Goal: Book appointment/travel/reservation

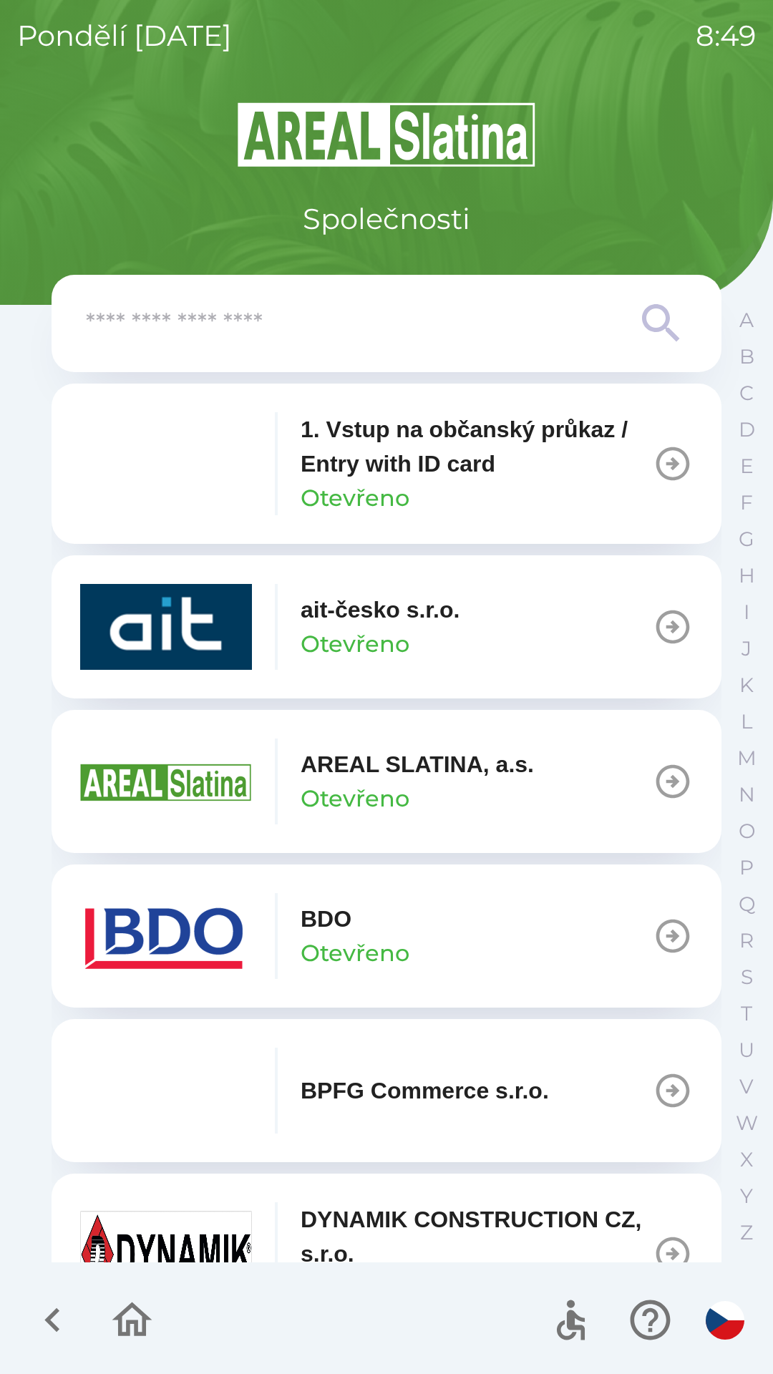
click at [122, 919] on img "button" at bounding box center [166, 936] width 172 height 86
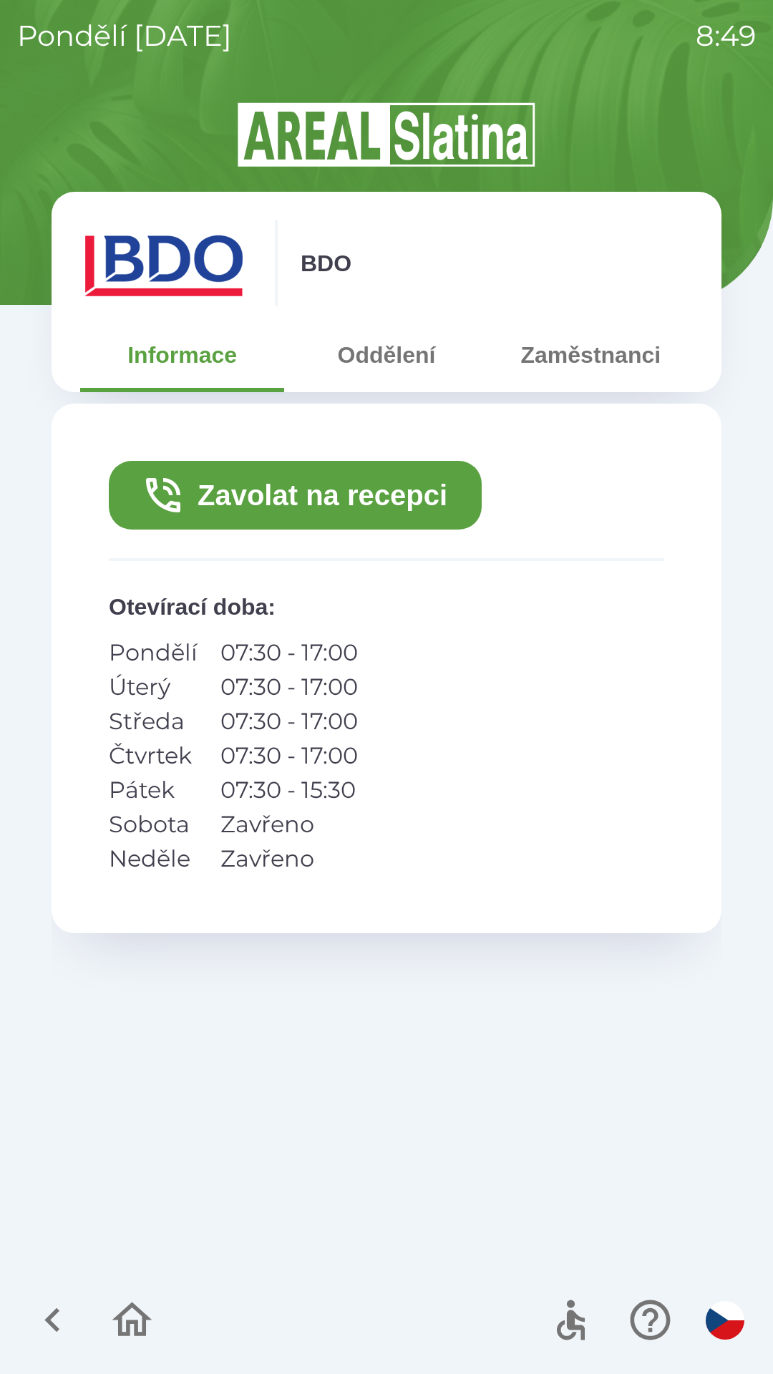
click at [162, 494] on icon "button" at bounding box center [163, 495] width 46 height 46
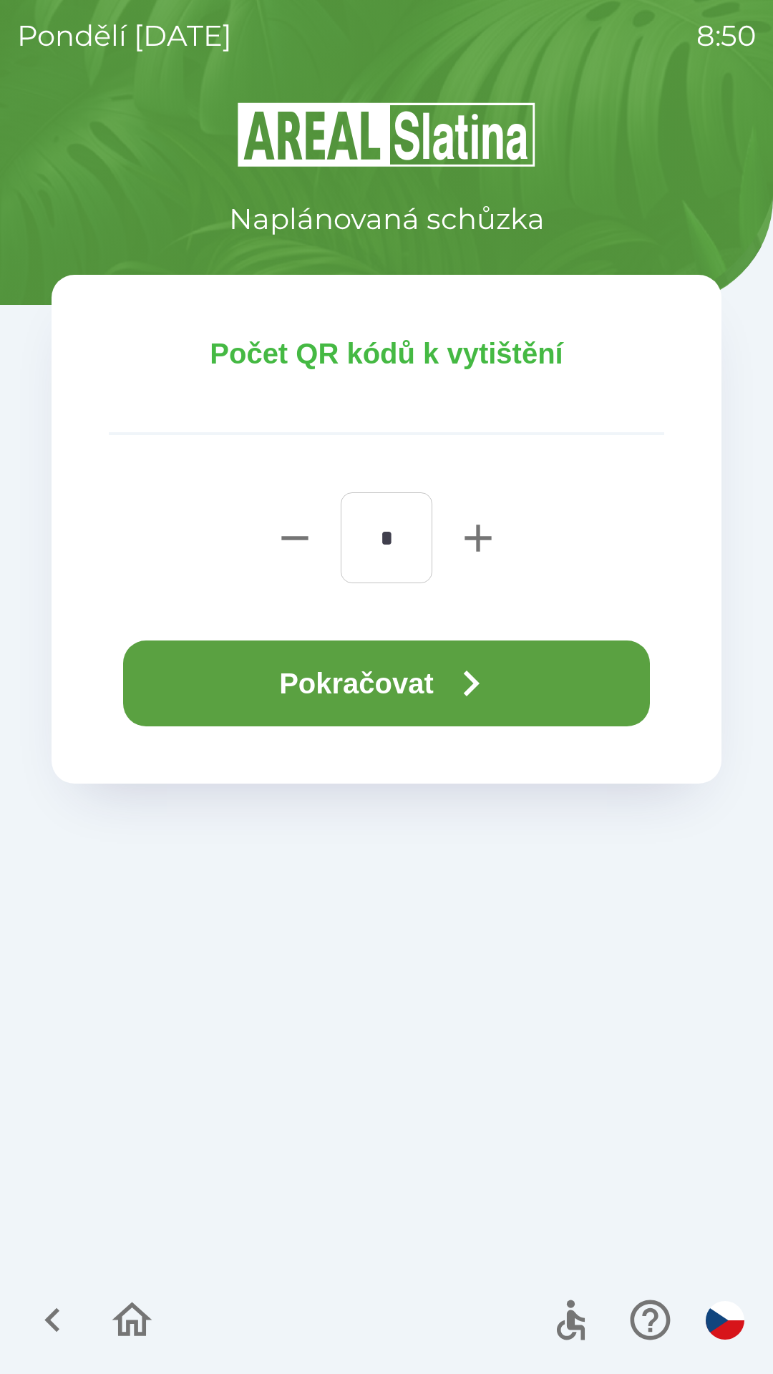
click at [214, 690] on button "Pokračovat" at bounding box center [386, 684] width 527 height 86
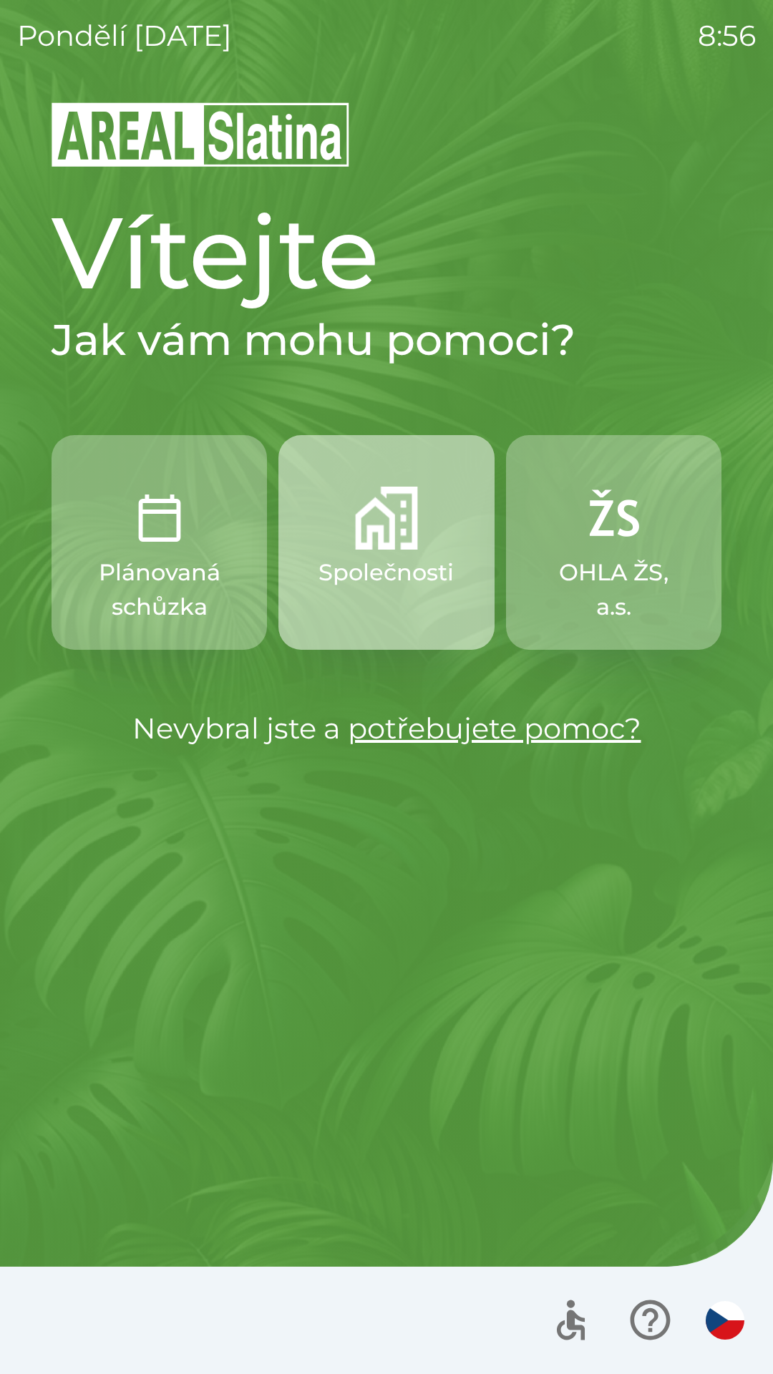
click at [387, 551] on button "Společnosti" at bounding box center [385, 542] width 215 height 215
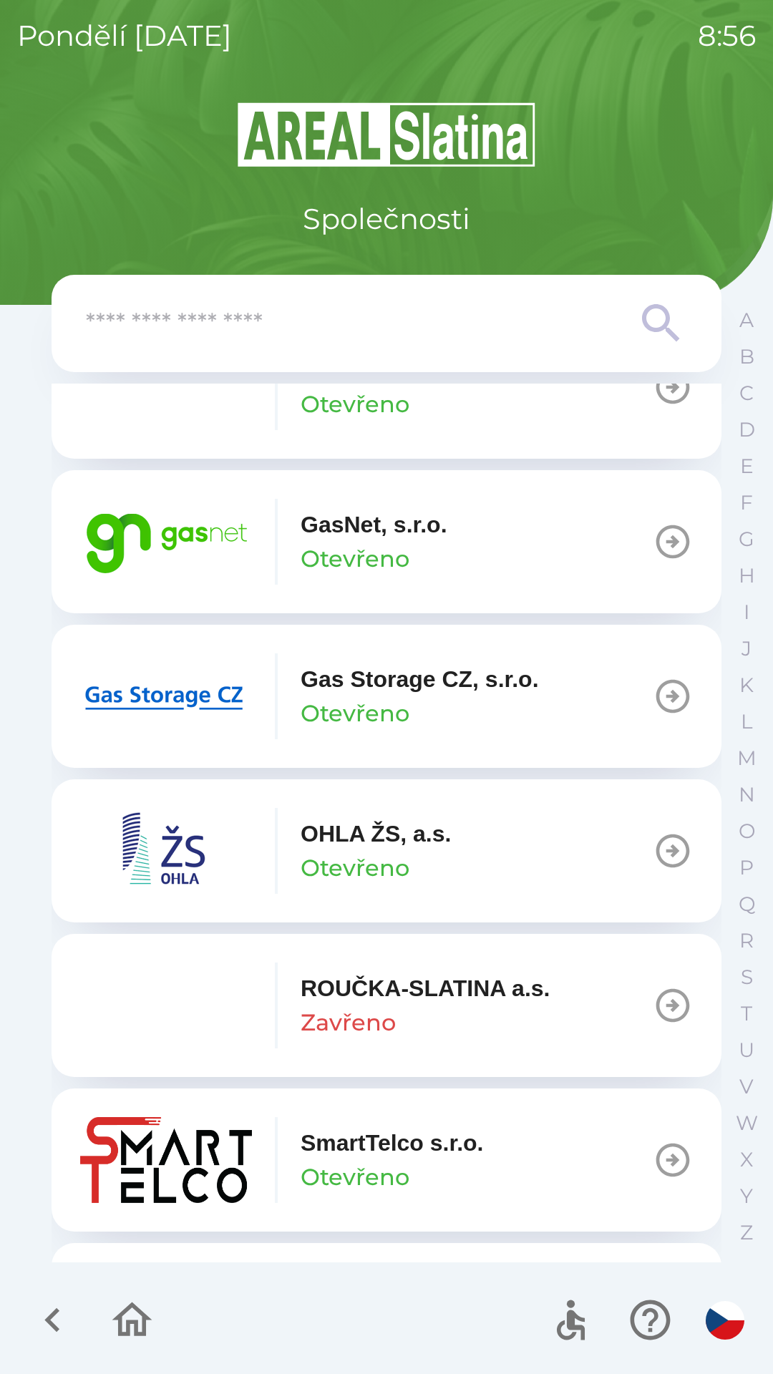
scroll to position [1038, 0]
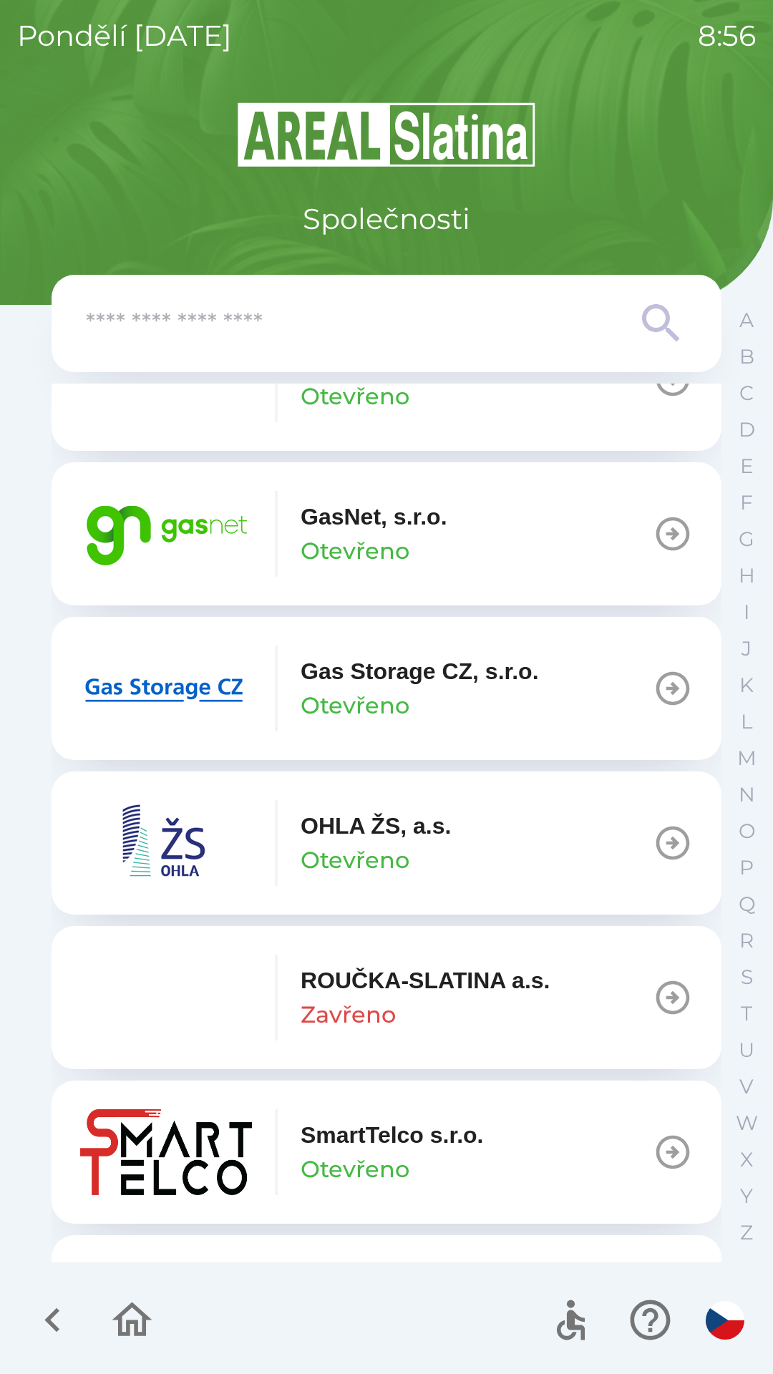
click at [379, 671] on p "Gas Storage CZ, s.r.o." at bounding box center [420, 671] width 238 height 34
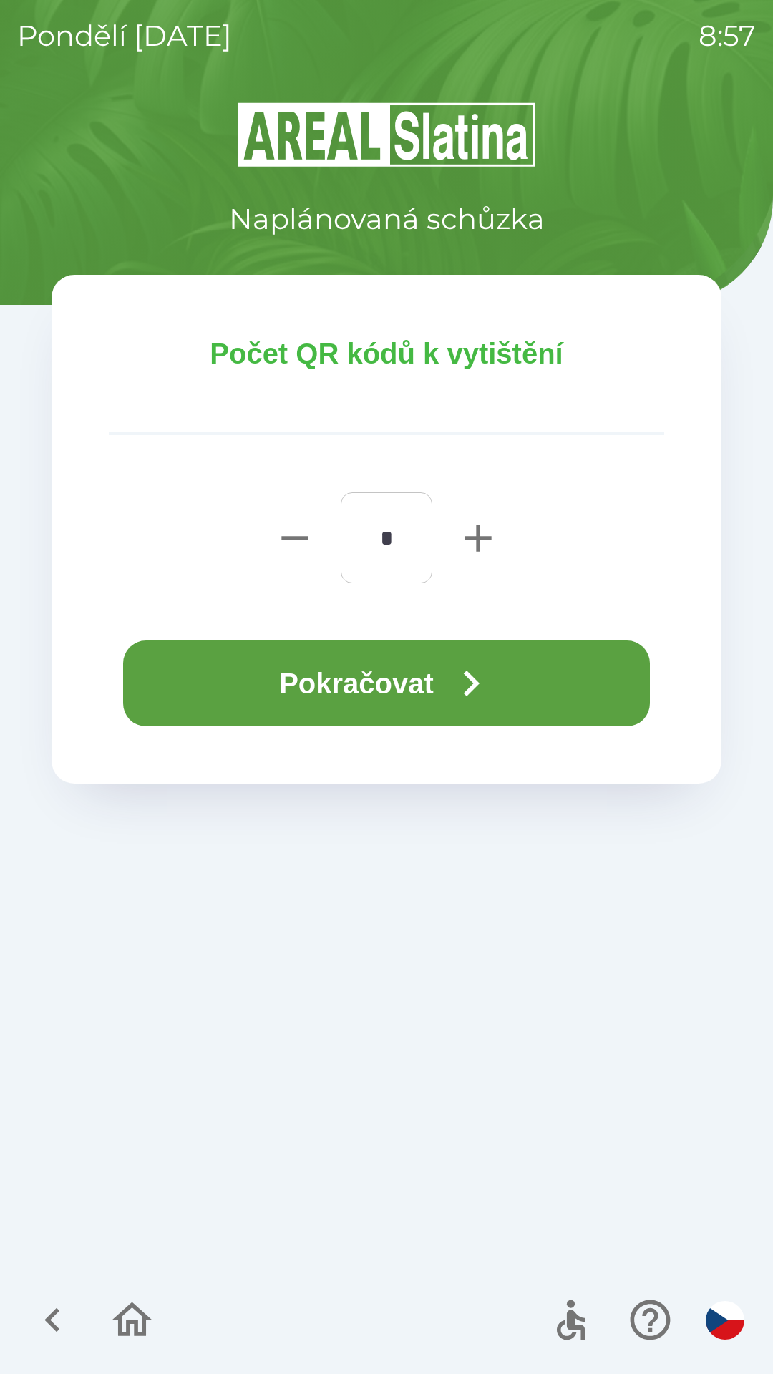
click at [477, 535] on icon "button" at bounding box center [478, 538] width 26 height 26
type input "*"
click at [394, 675] on button "Pokračovat" at bounding box center [386, 684] width 527 height 86
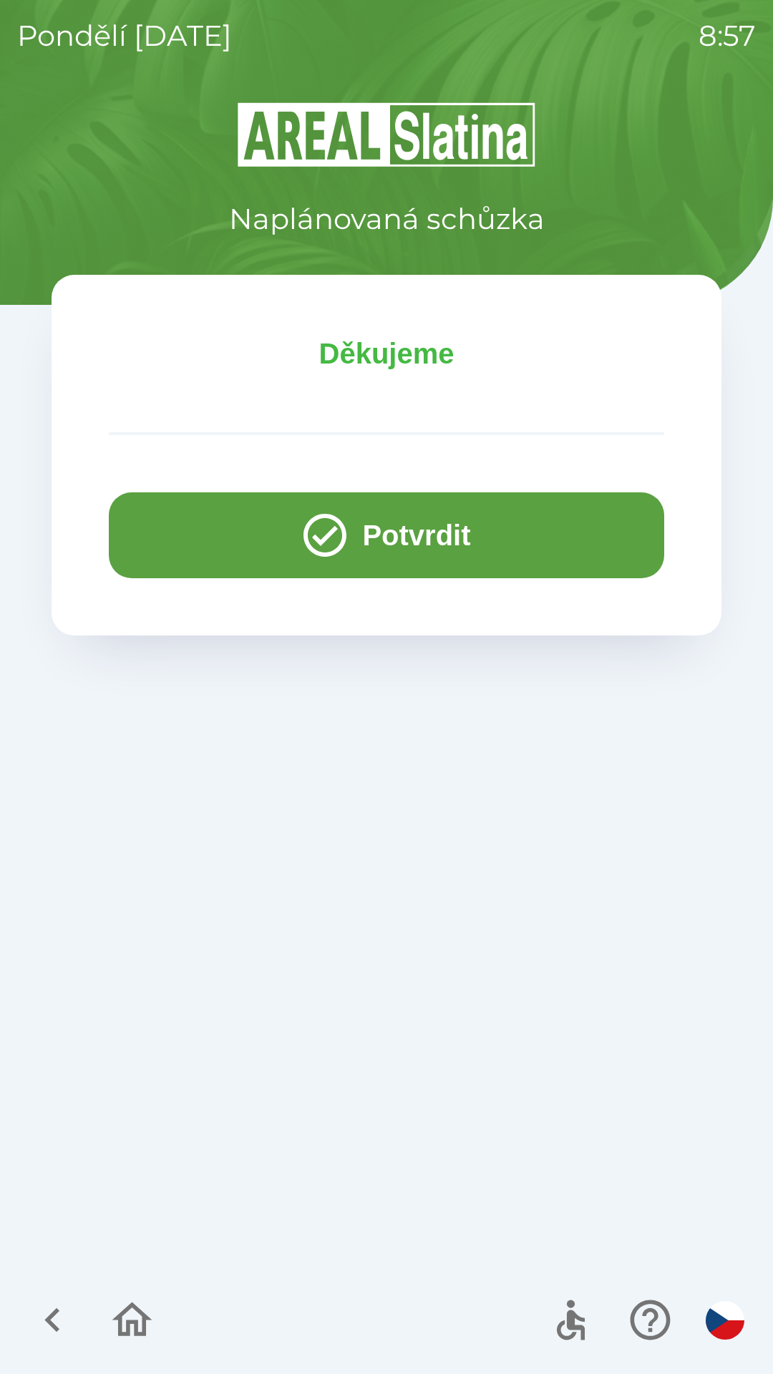
click at [392, 536] on button "Potvrdit" at bounding box center [386, 535] width 555 height 86
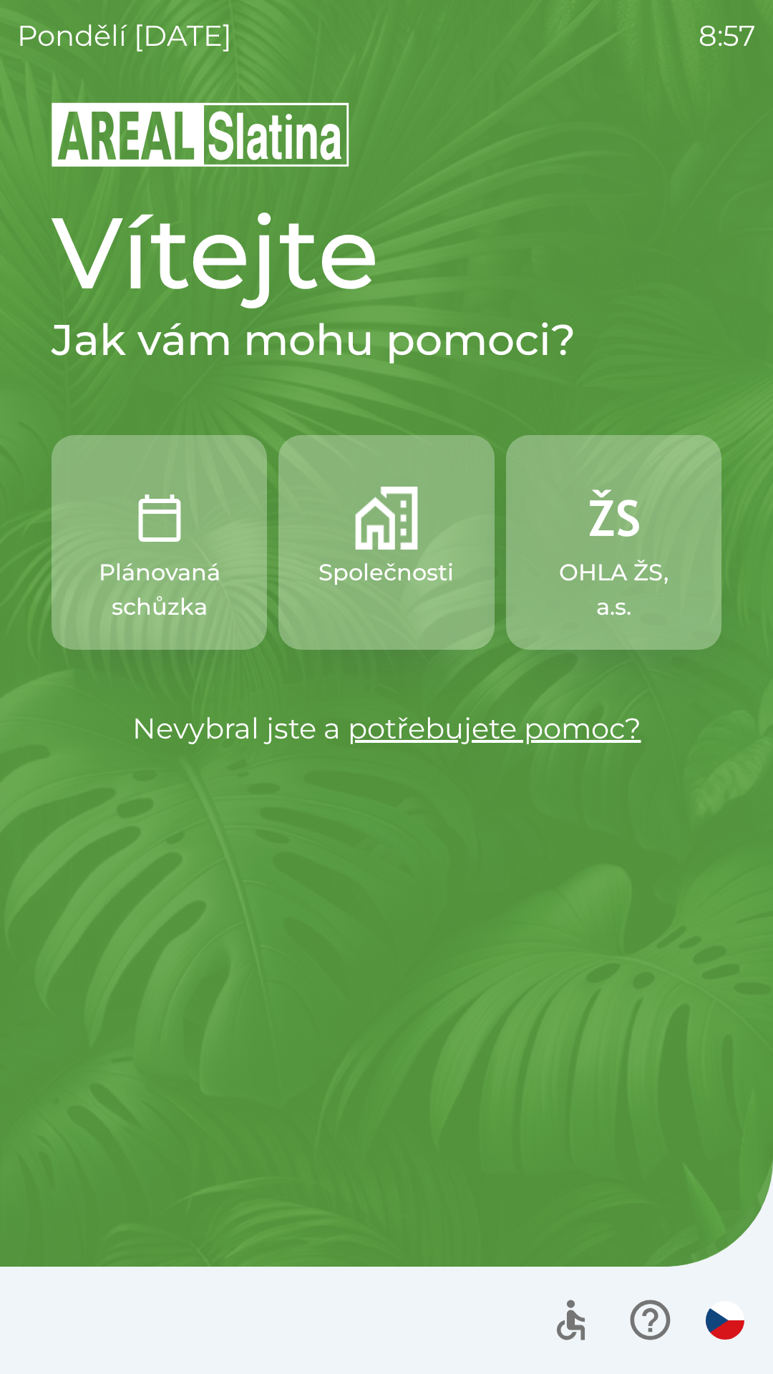
click at [360, 553] on button "Společnosti" at bounding box center [385, 542] width 215 height 215
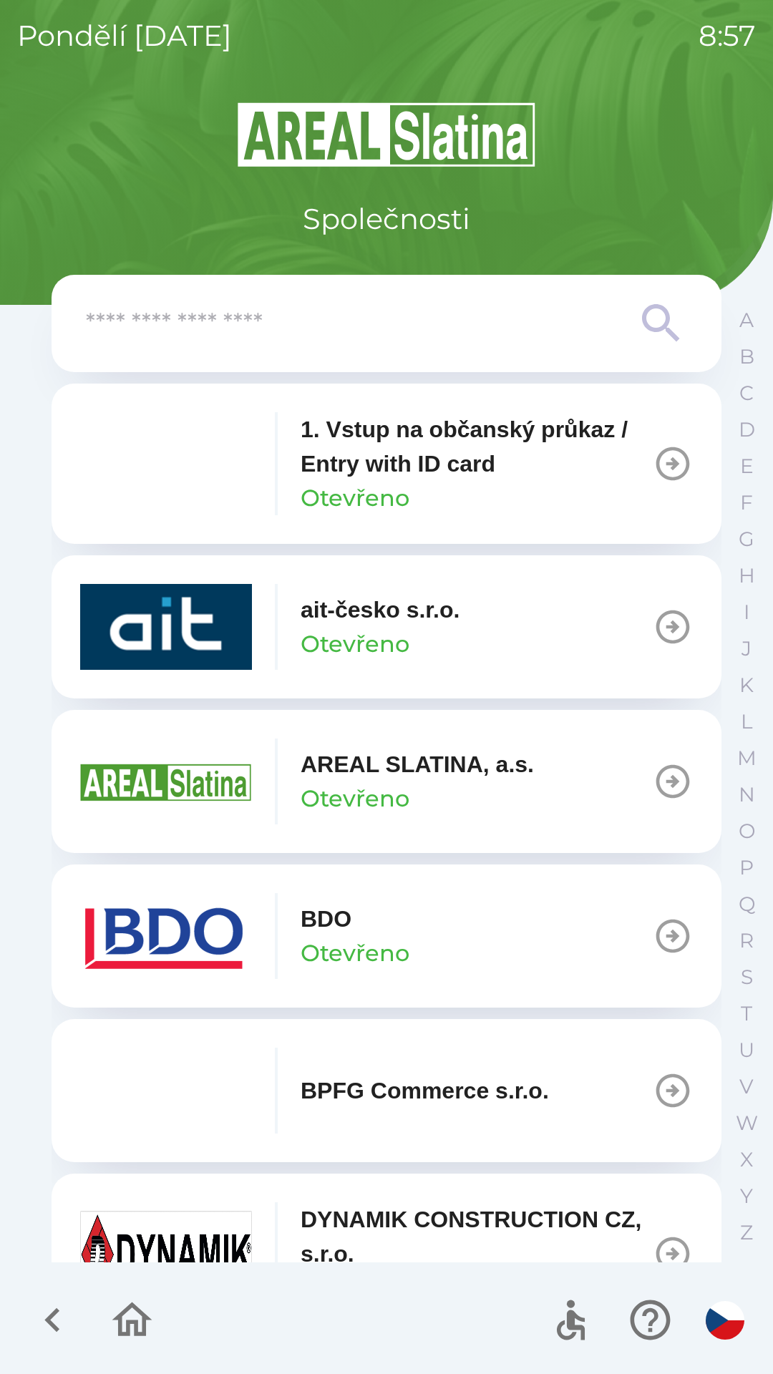
click at [378, 932] on div "BDO Otevřeno" at bounding box center [355, 936] width 109 height 69
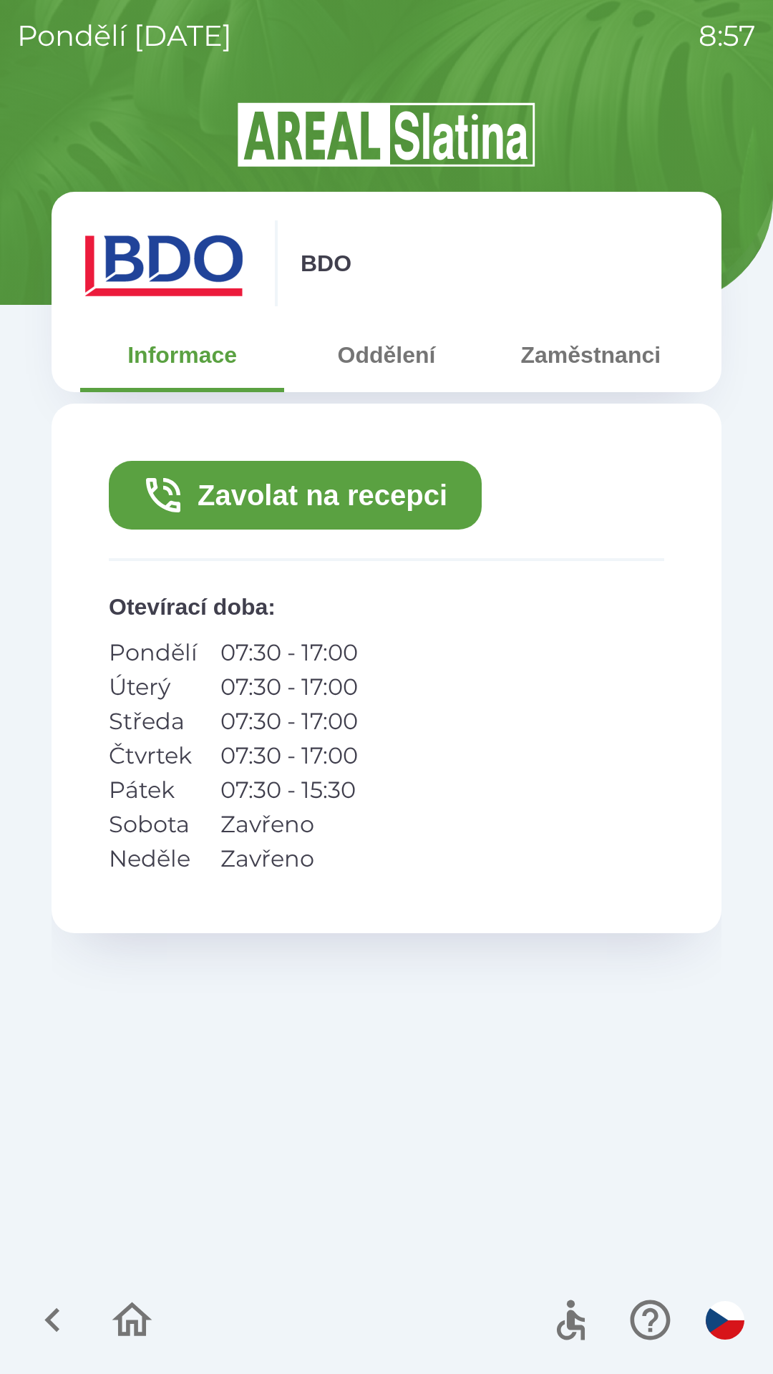
click at [391, 359] on button "Oddělení" at bounding box center [386, 355] width 204 height 52
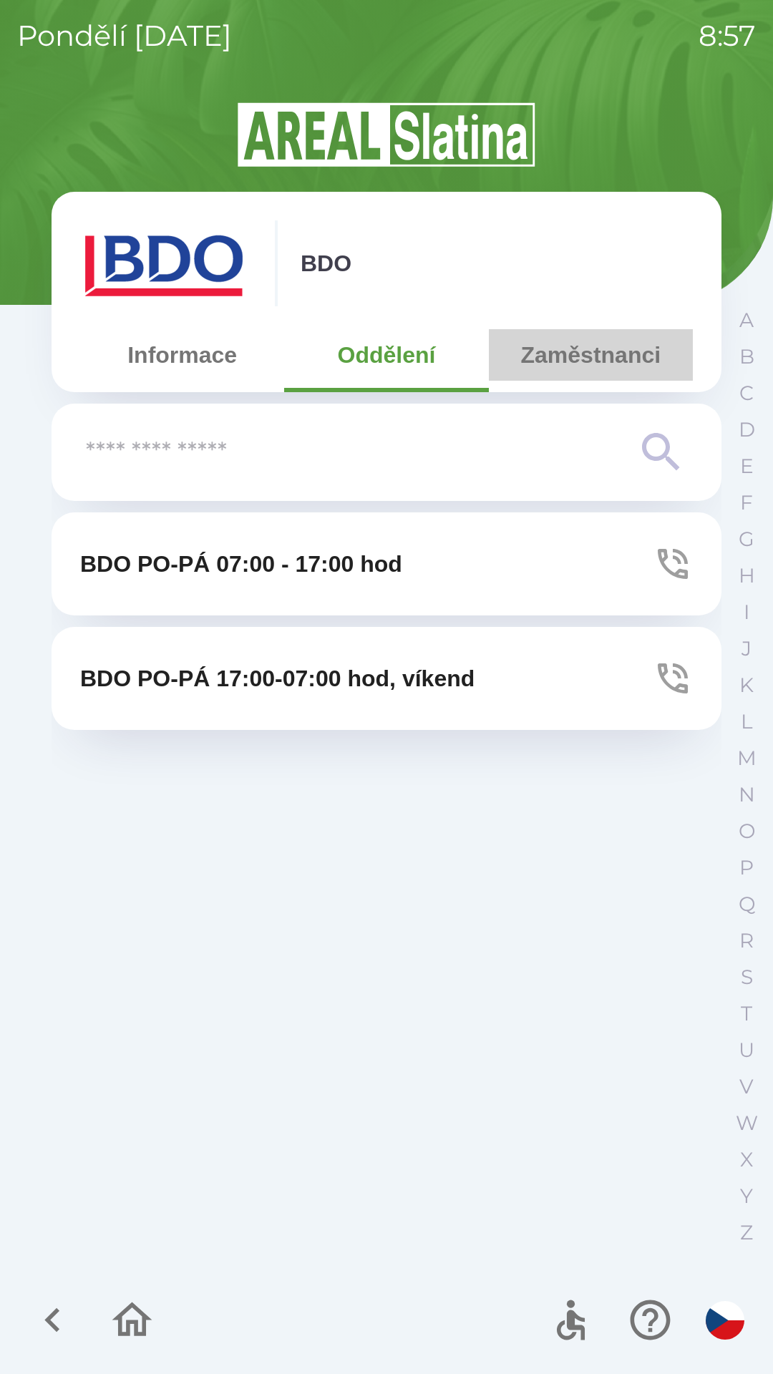
click at [552, 352] on button "Zaměstnanci" at bounding box center [591, 355] width 204 height 52
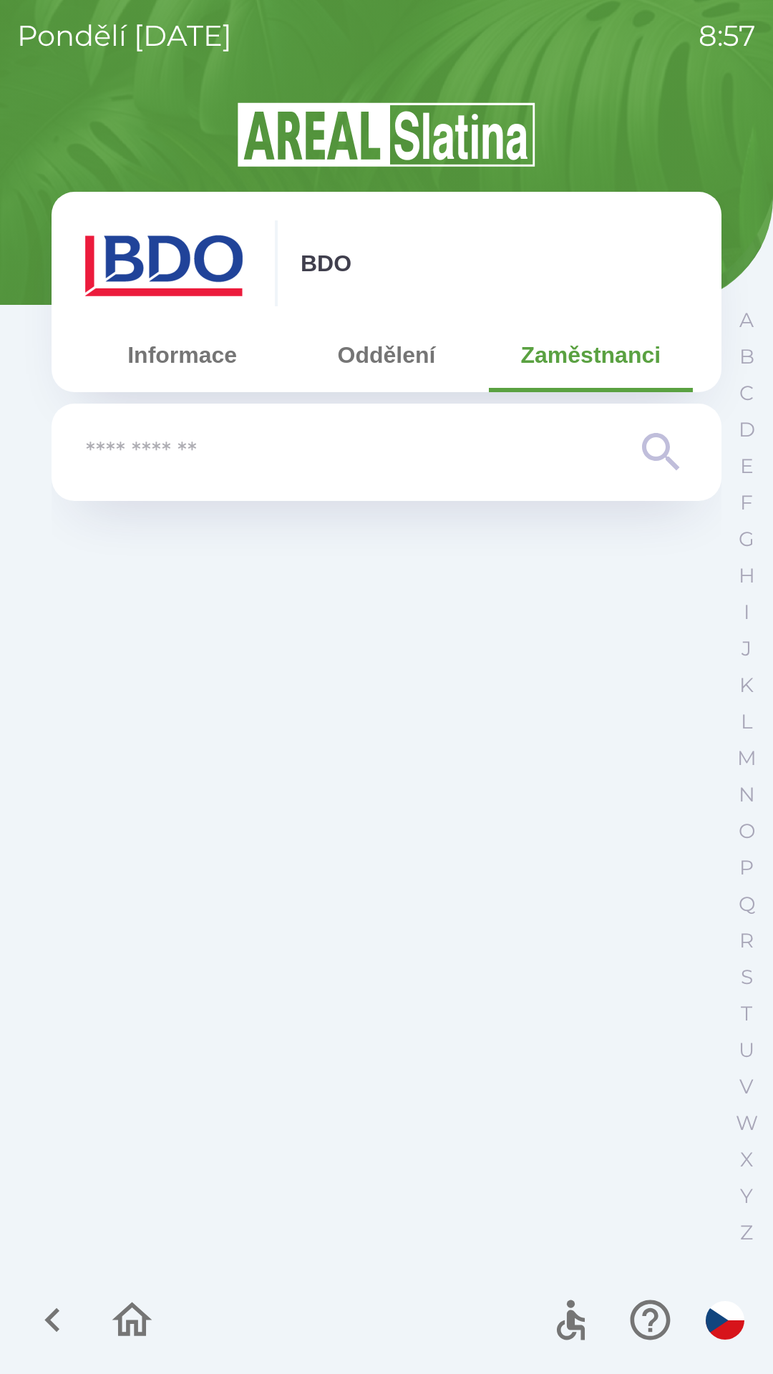
click at [215, 349] on button "Informace" at bounding box center [182, 355] width 204 height 52
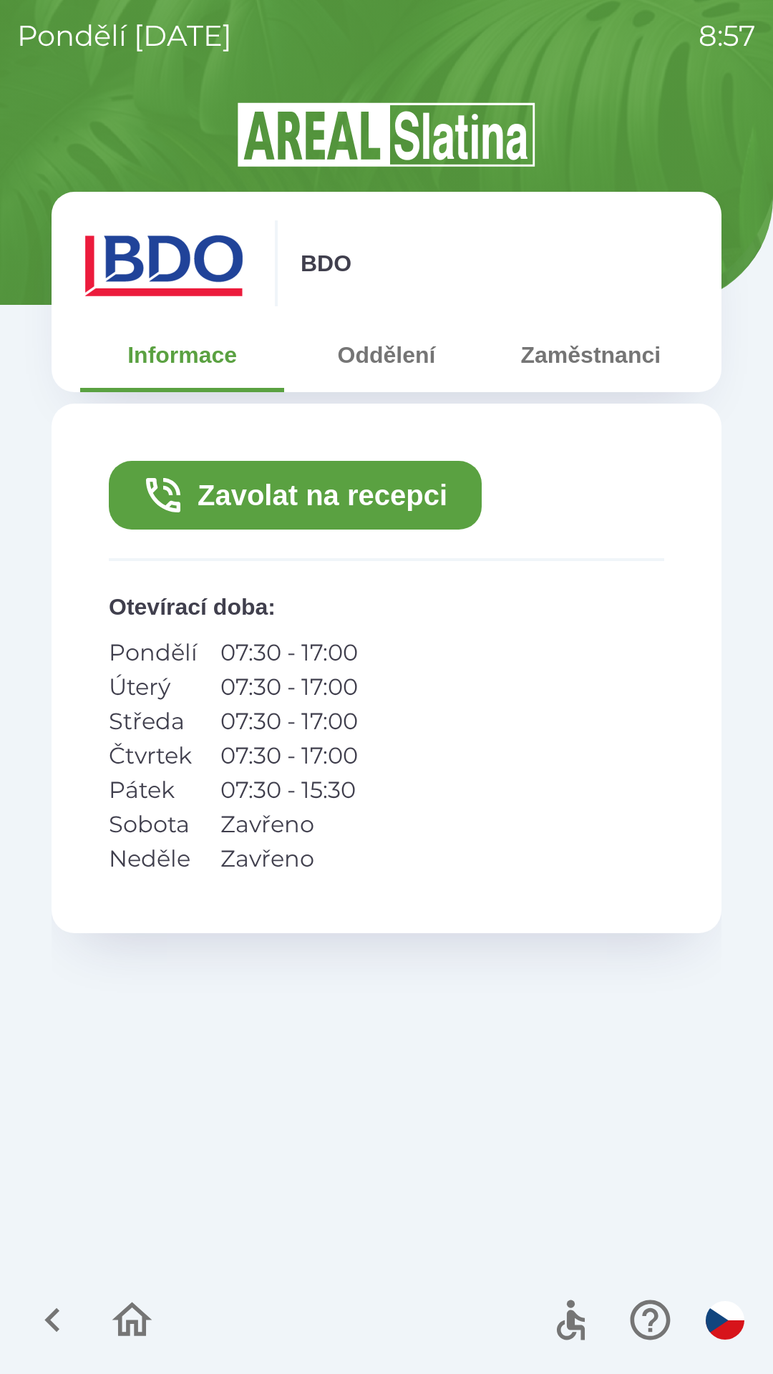
click at [343, 507] on button "Zavolat na recepci" at bounding box center [295, 495] width 373 height 69
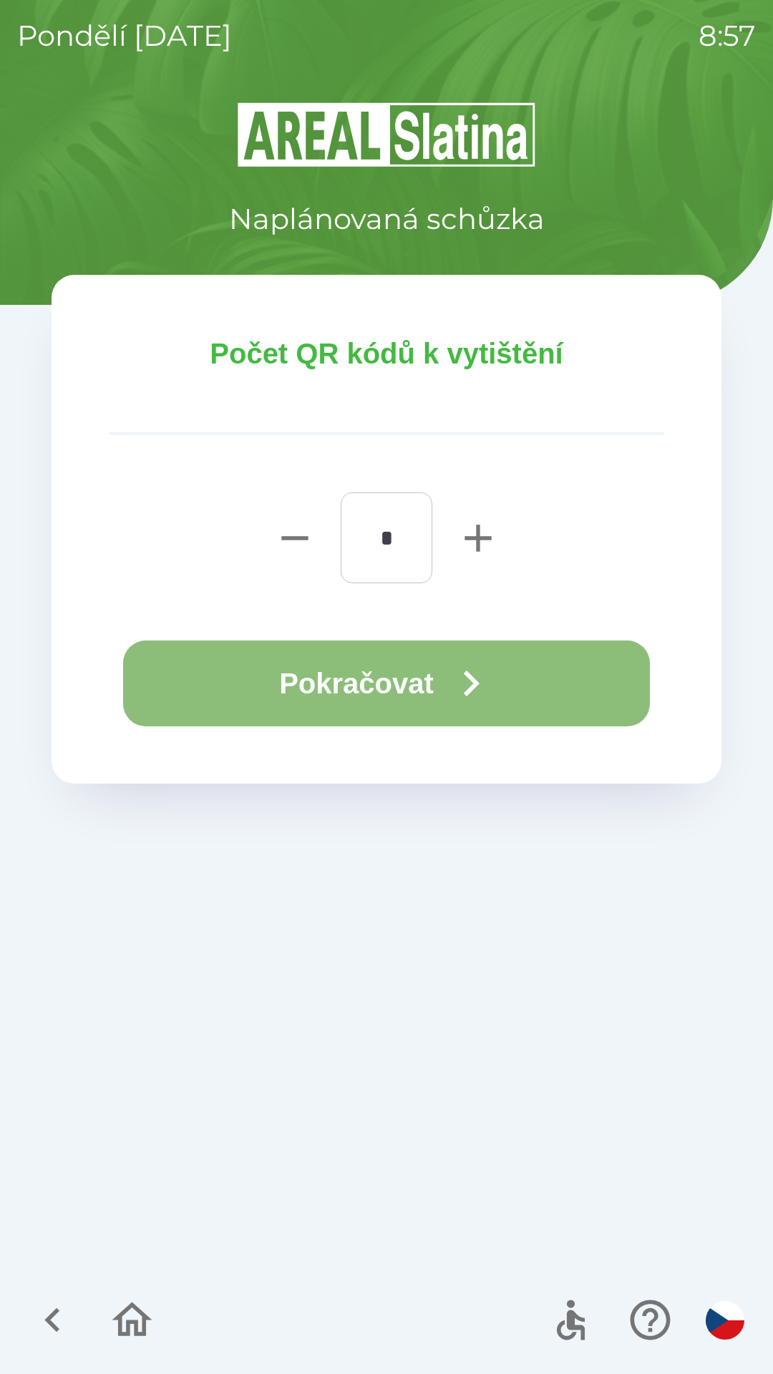
click at [432, 688] on button "Pokračovat" at bounding box center [386, 684] width 527 height 86
